Goal: Check status

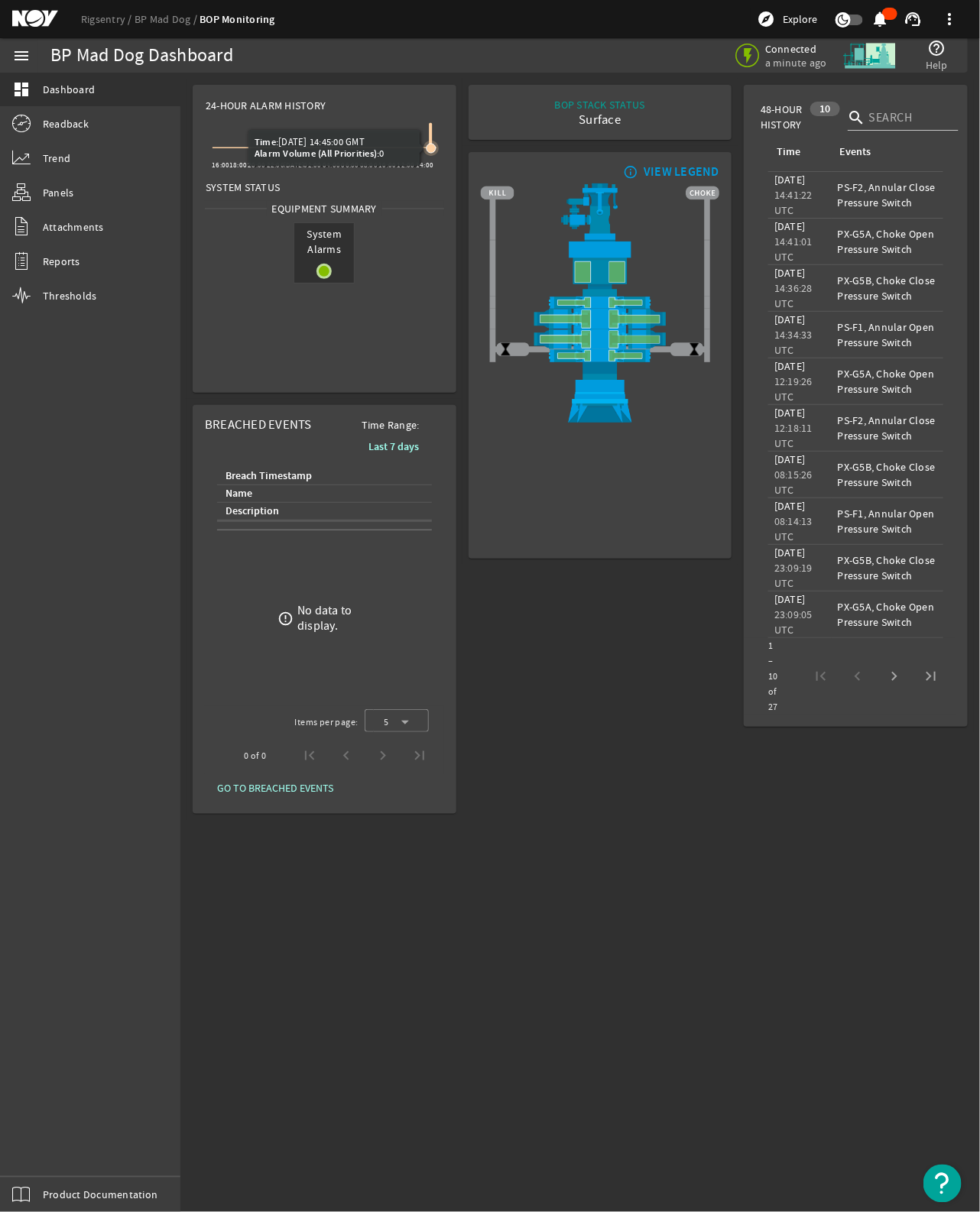
click at [432, 125] on icon at bounding box center [325, 136] width 224 height 24
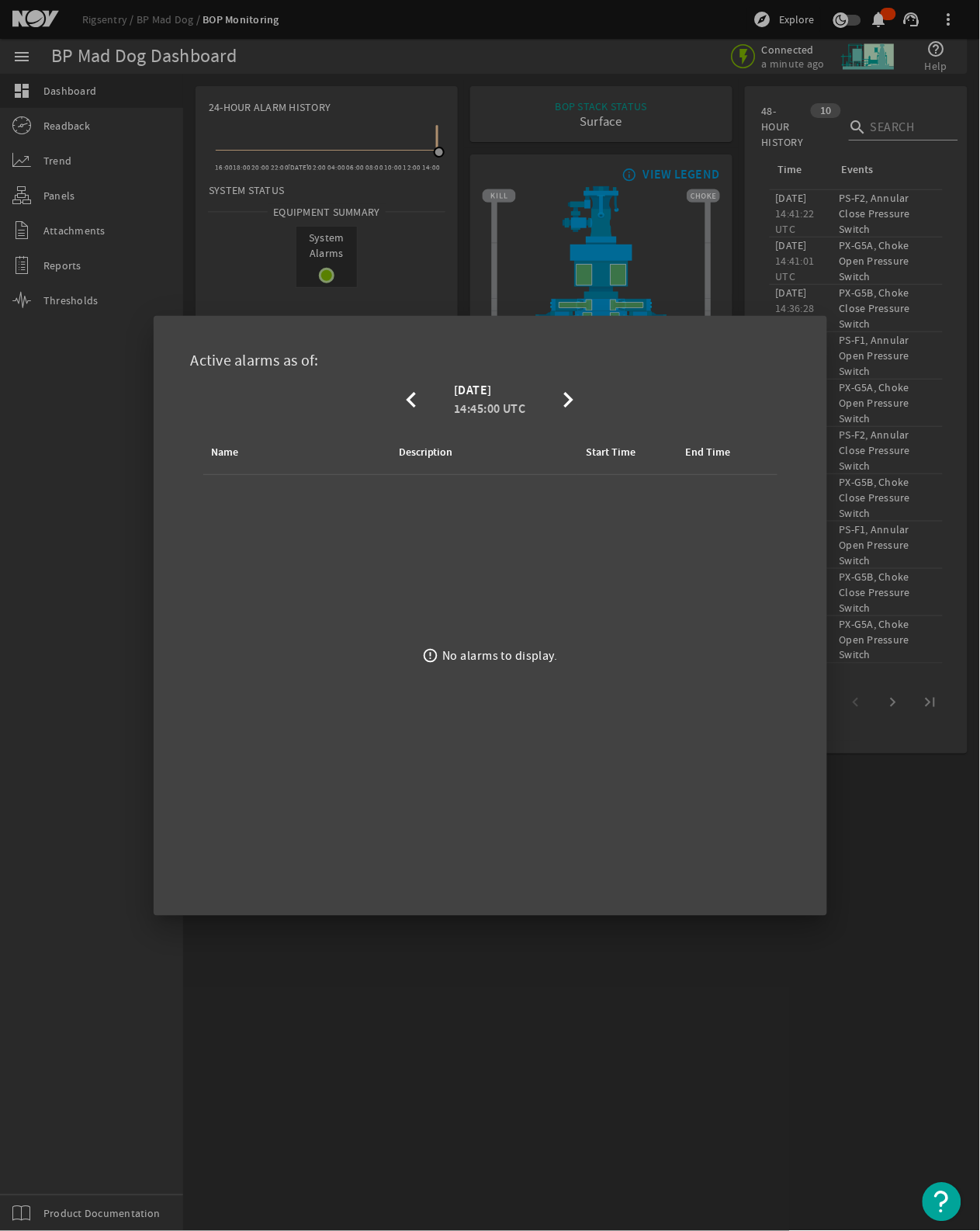
click at [416, 213] on div at bounding box center [490, 616] width 980 height 1231
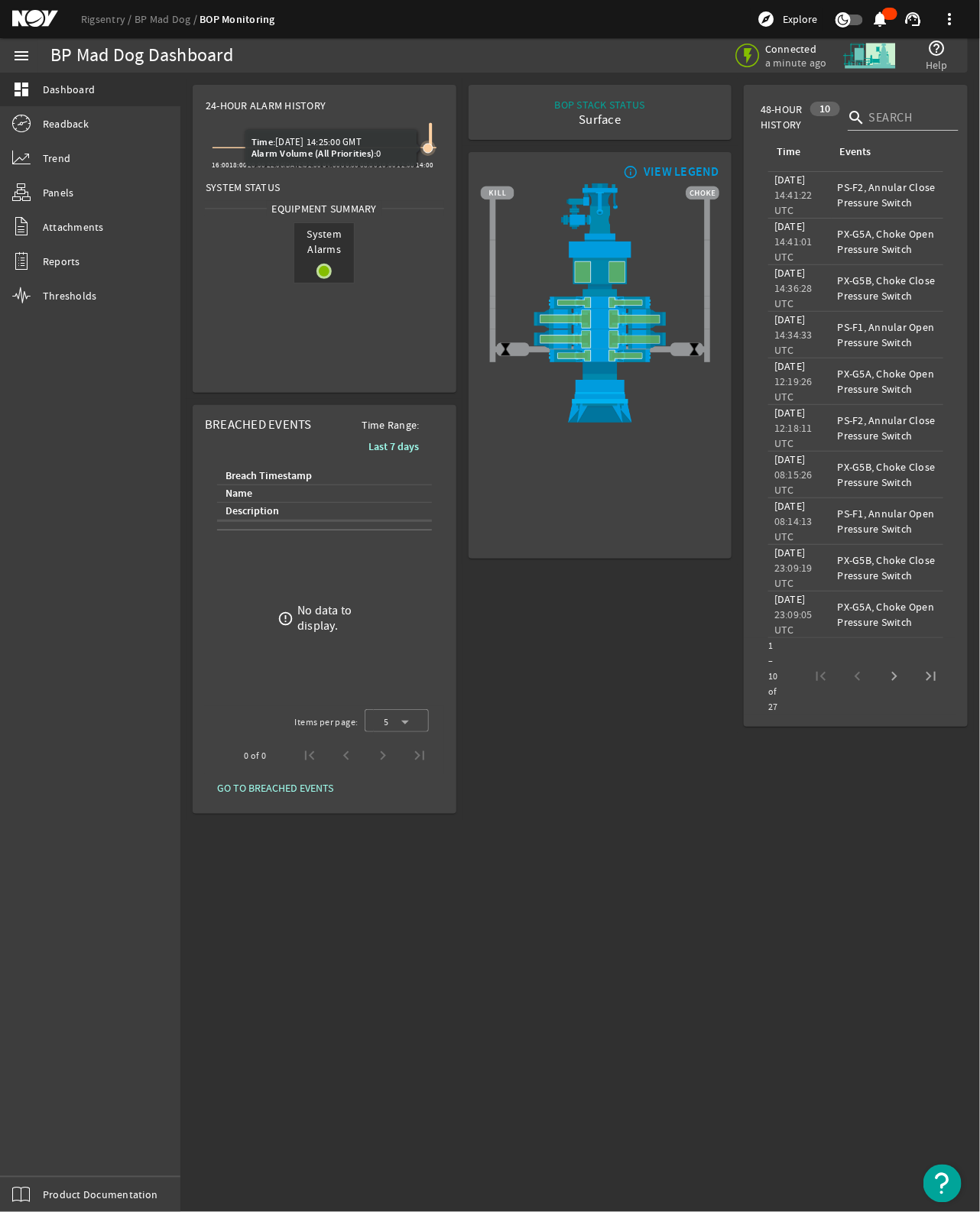
click at [429, 128] on icon at bounding box center [325, 136] width 224 height 24
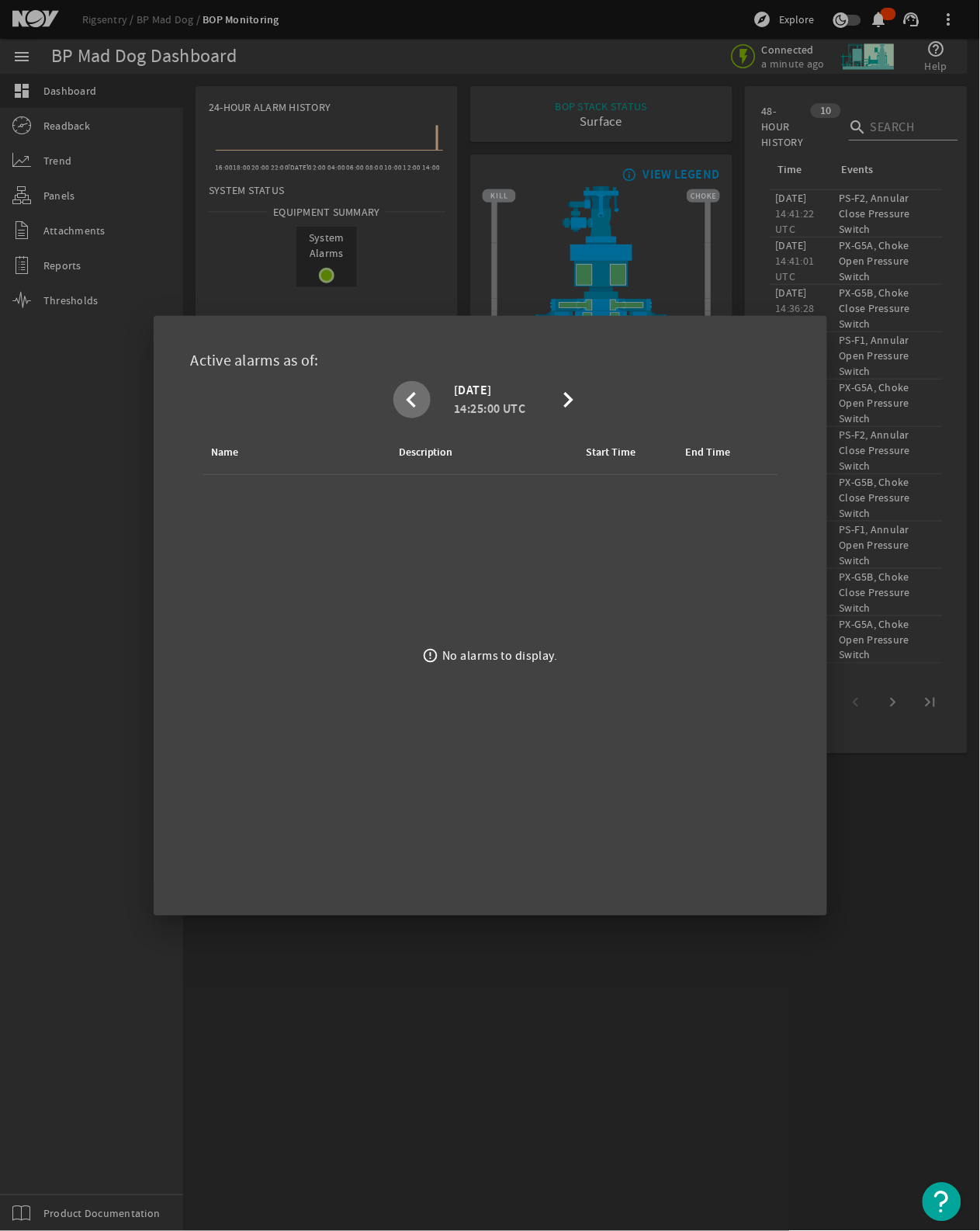
click at [413, 234] on div at bounding box center [490, 616] width 980 height 1231
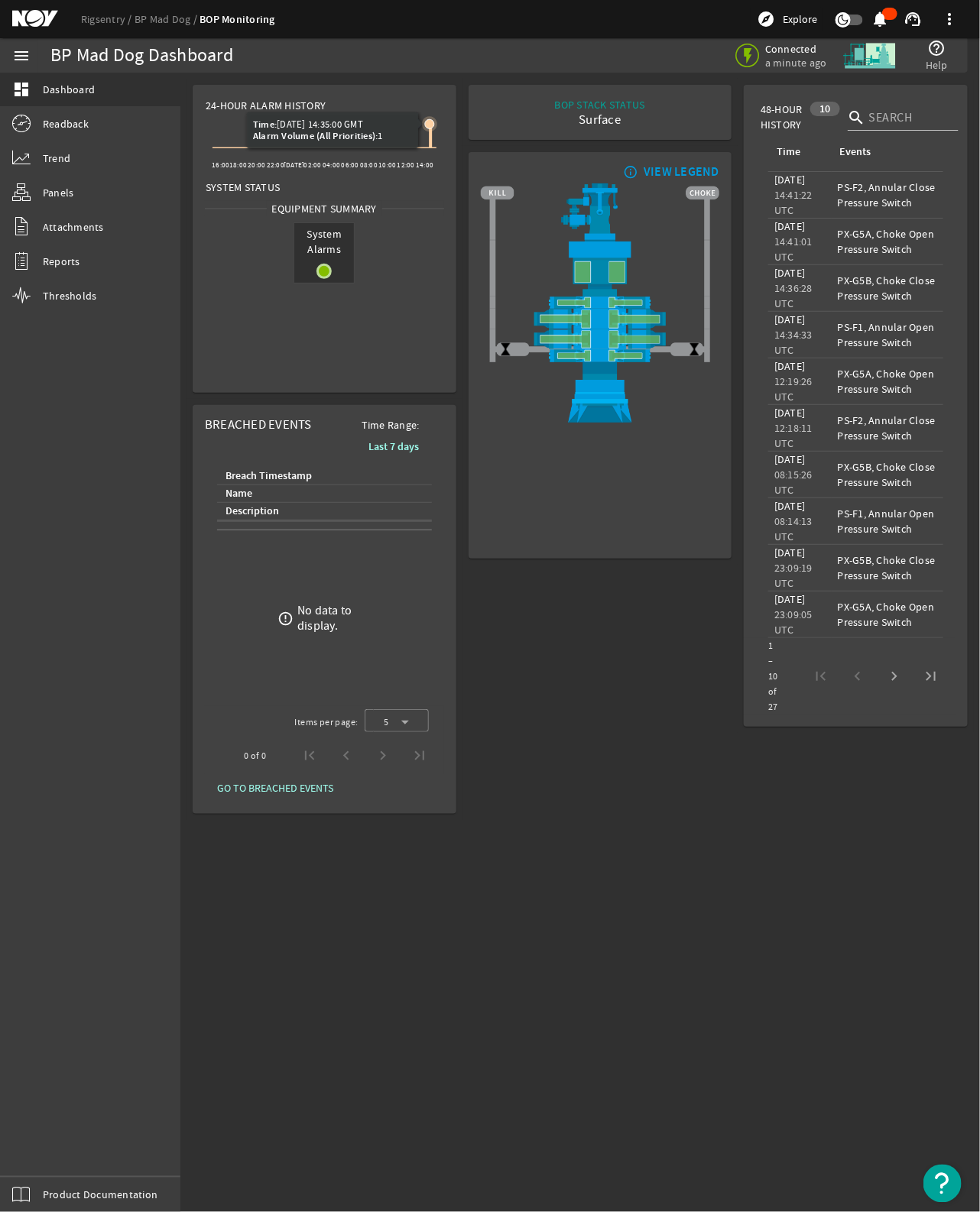
click at [430, 130] on icon at bounding box center [429, 123] width 15 height 15
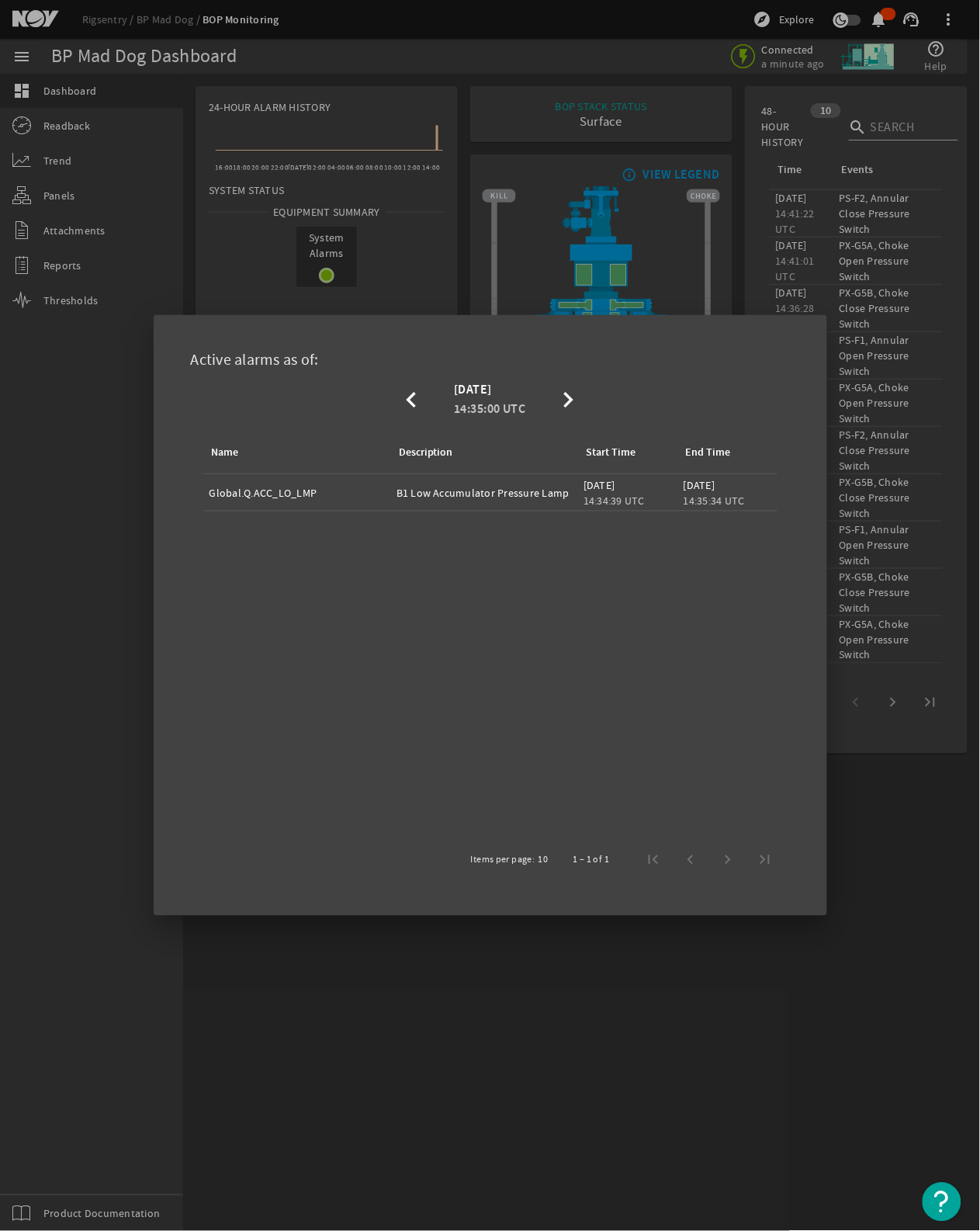
click at [417, 287] on div at bounding box center [490, 616] width 980 height 1231
